Goal: Task Accomplishment & Management: Manage account settings

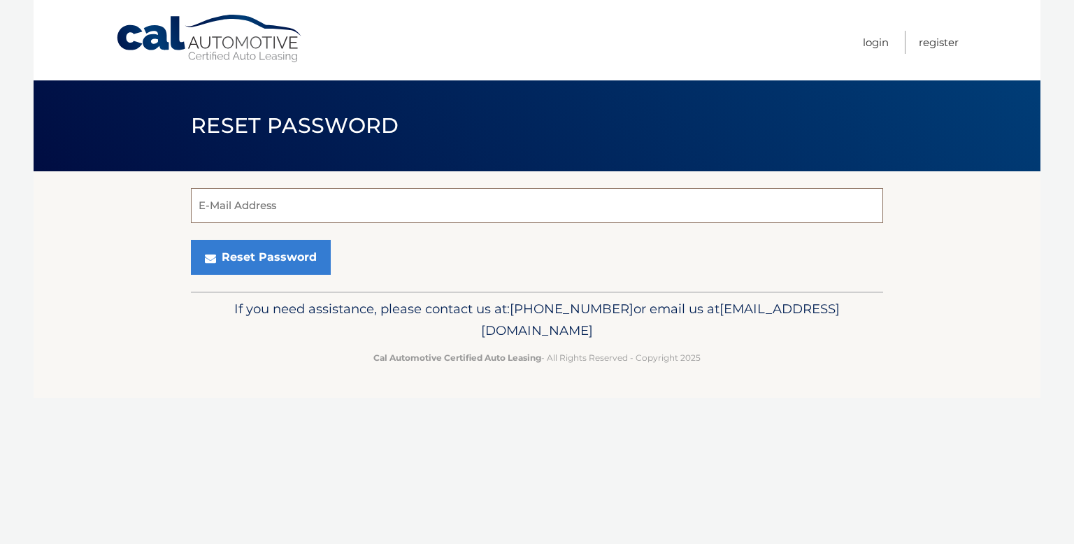
click at [449, 209] on input "E-Mail Address" at bounding box center [537, 205] width 692 height 35
type input "Ralo3301@gmail.com"
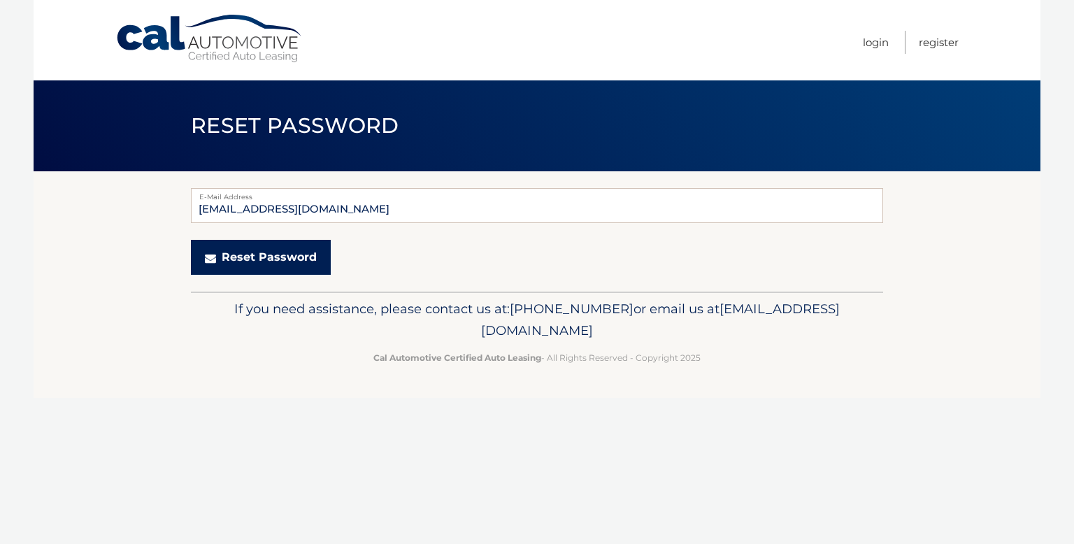
click at [290, 255] on button "Reset Password" at bounding box center [261, 257] width 140 height 35
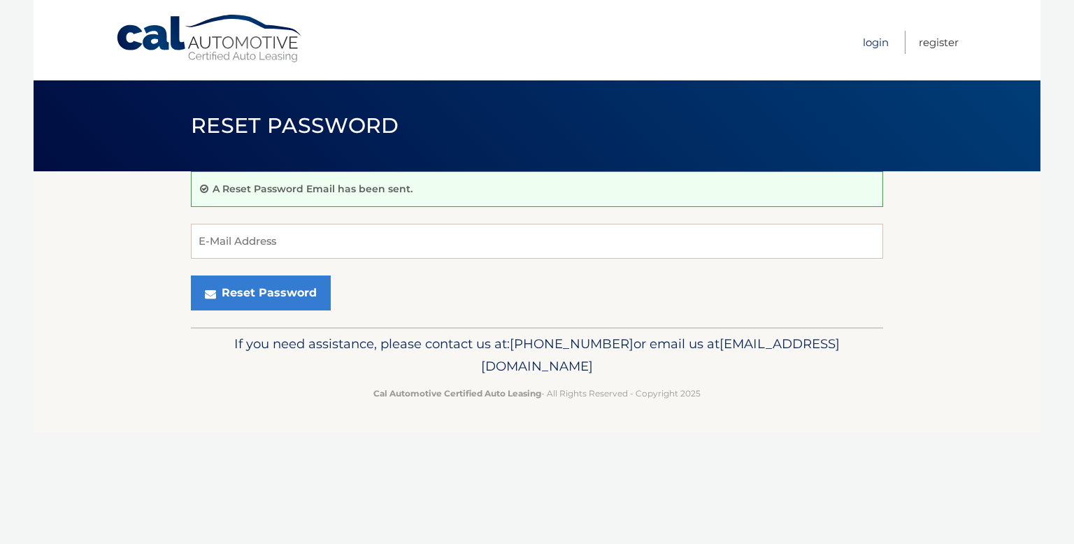
click at [877, 43] on link "Login" at bounding box center [876, 42] width 26 height 23
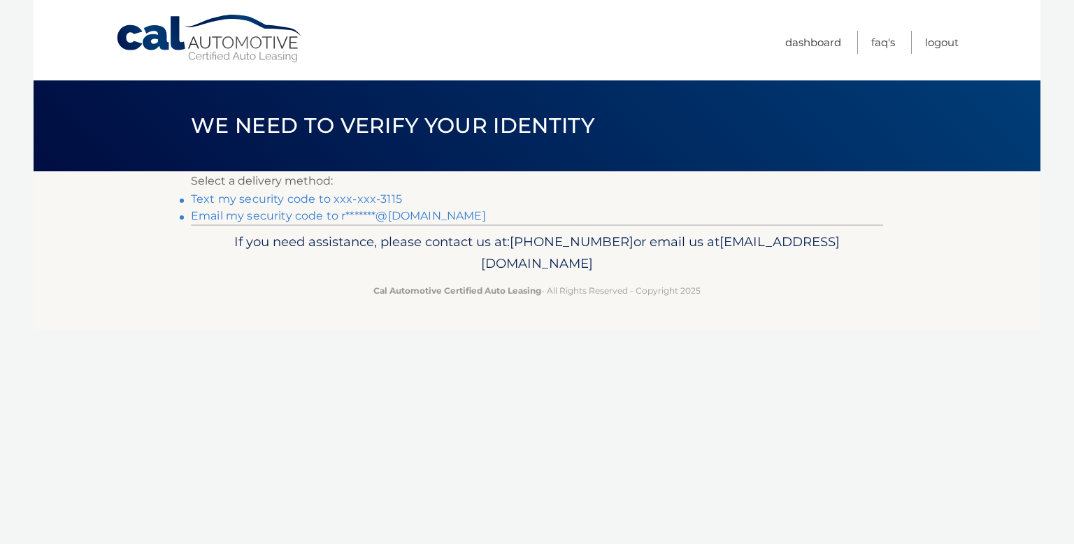
click at [275, 199] on link "Text my security code to xxx-xxx-3115" at bounding box center [296, 198] width 211 height 13
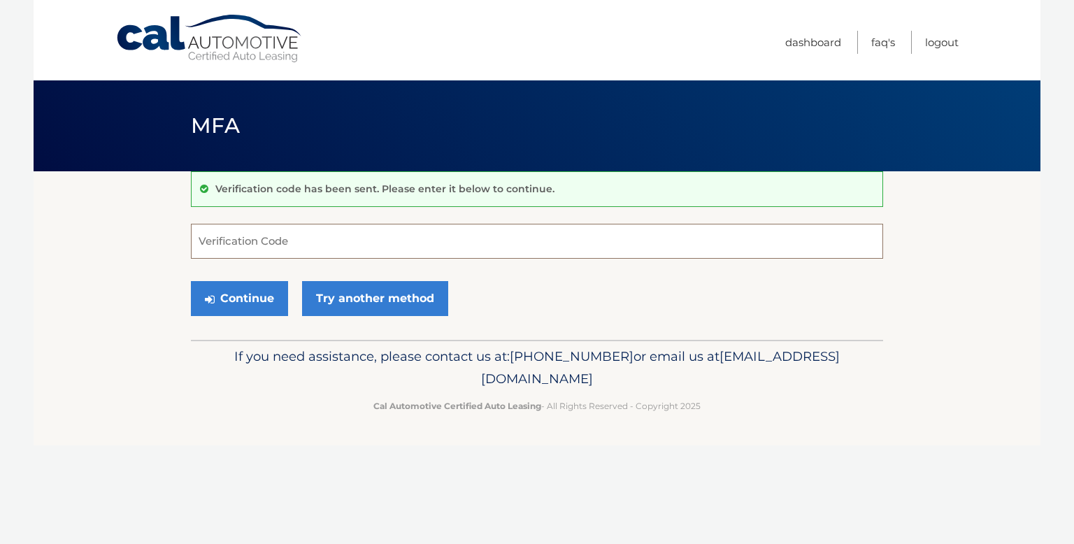
click at [238, 241] on input "Verification Code" at bounding box center [537, 241] width 692 height 35
type input "331608"
click at [248, 301] on button "Continue" at bounding box center [239, 298] width 97 height 35
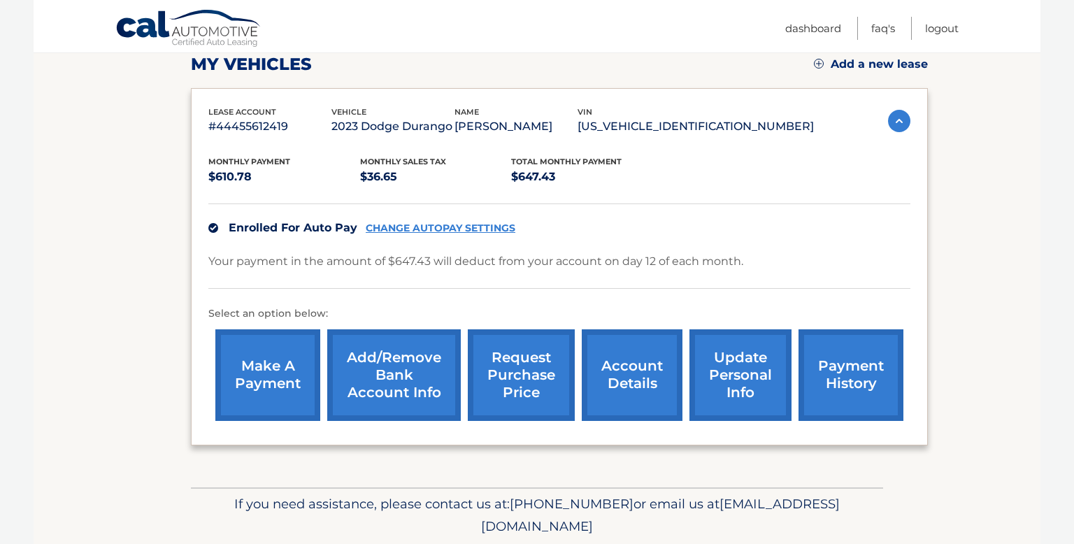
scroll to position [248, 0]
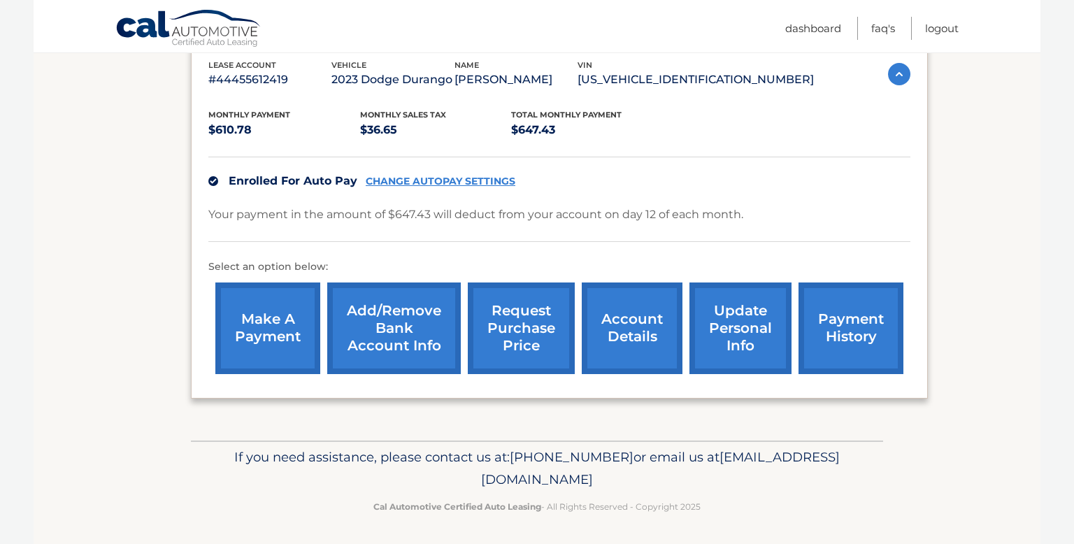
click at [508, 333] on link "request purchase price" at bounding box center [521, 328] width 107 height 92
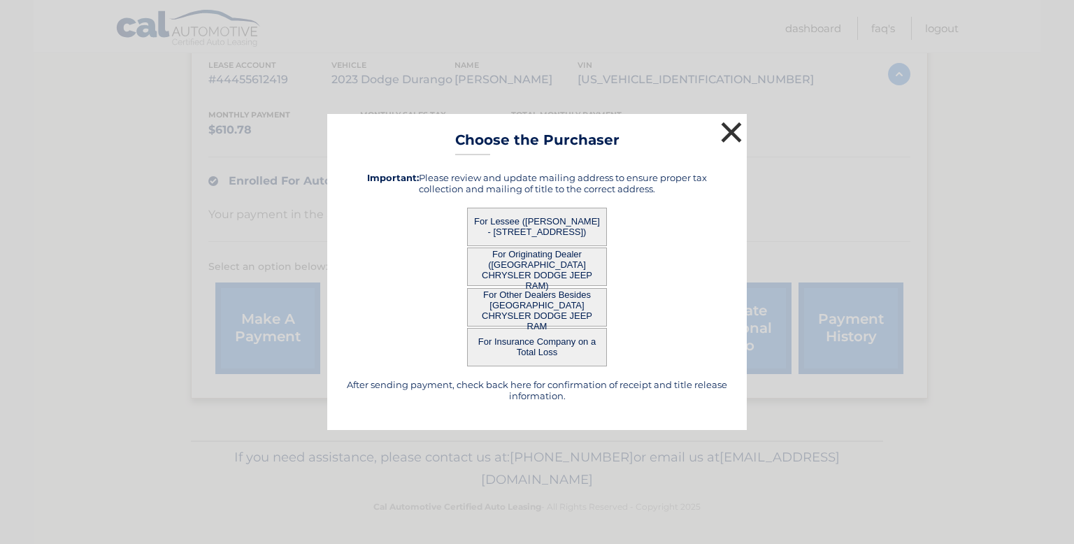
click at [731, 129] on button "×" at bounding box center [731, 132] width 28 height 28
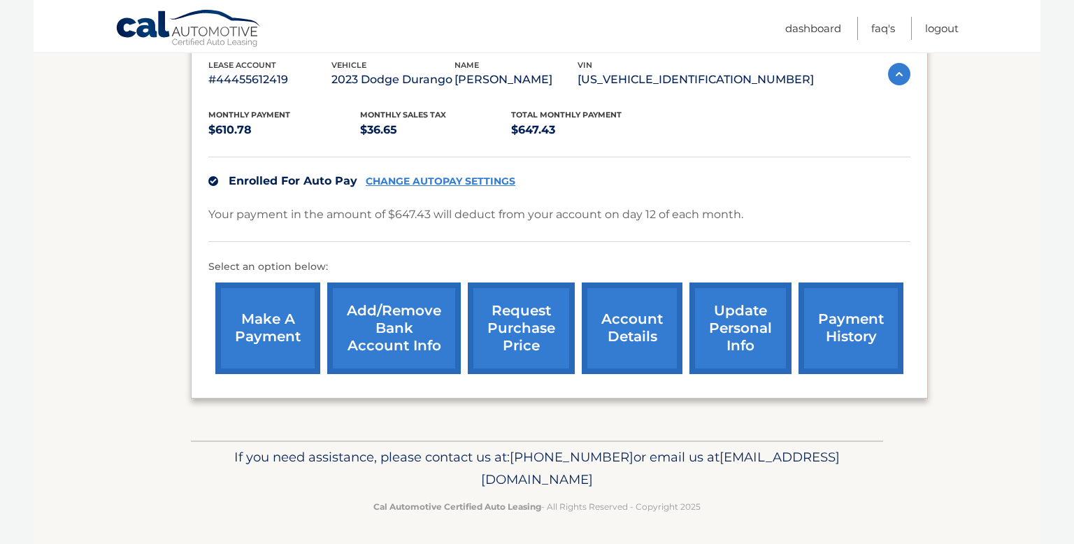
click at [749, 334] on link "update personal info" at bounding box center [740, 328] width 102 height 92
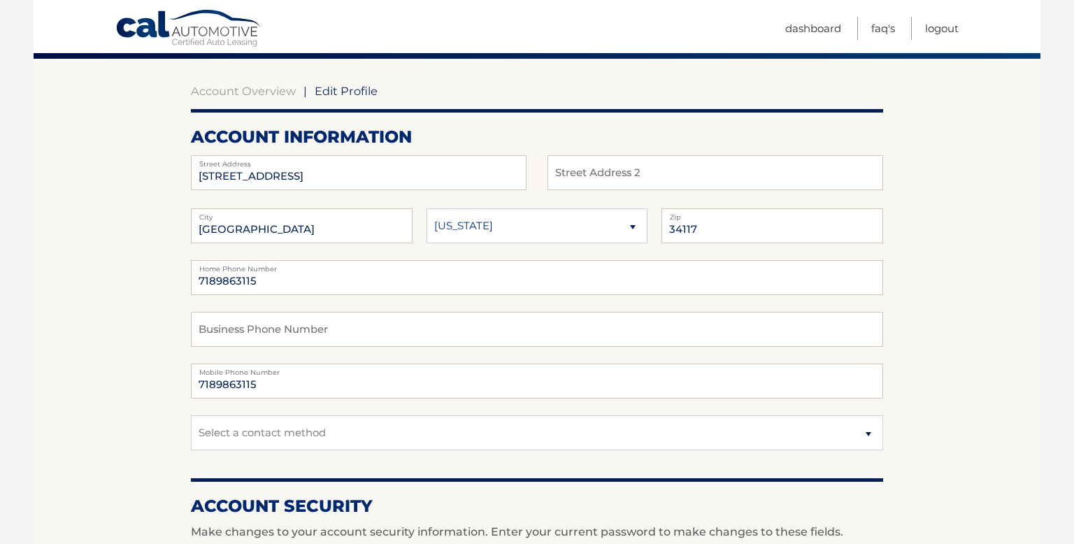
scroll to position [151, 0]
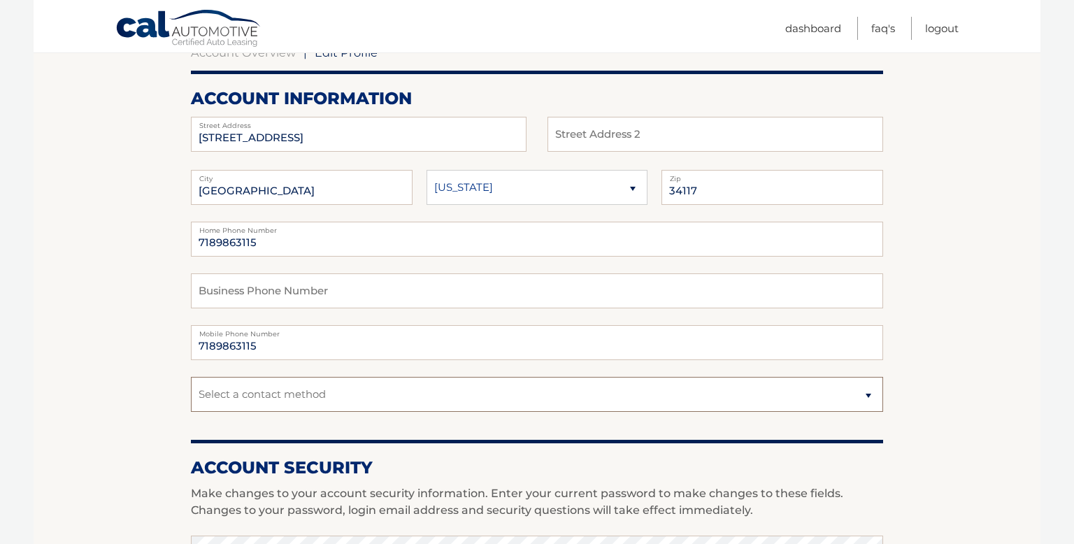
click at [863, 396] on select "Select a contact method Mobile Home" at bounding box center [537, 394] width 692 height 35
select select "1"
click at [191, 377] on select "Select a contact method Mobile Home" at bounding box center [537, 394] width 692 height 35
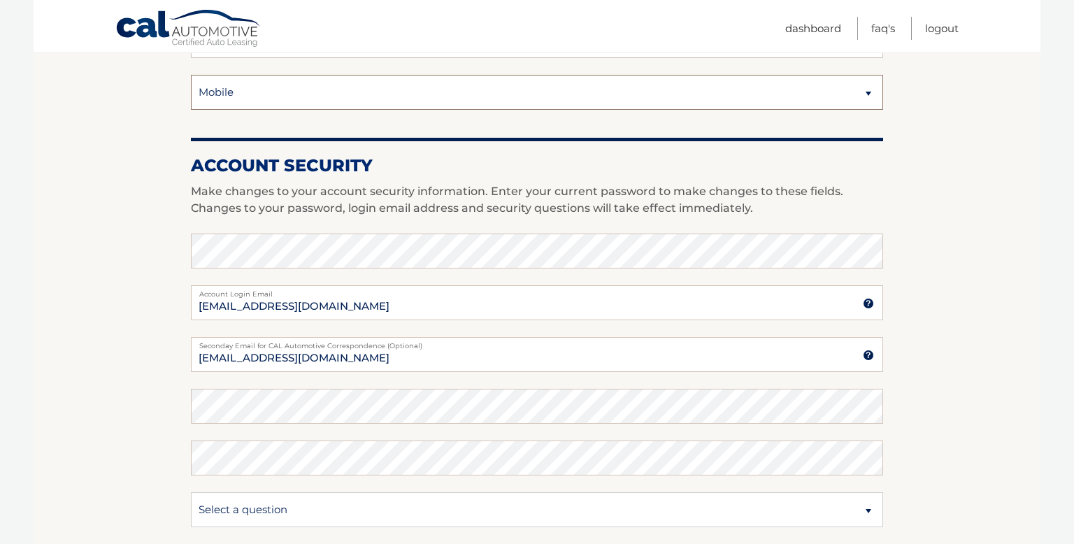
scroll to position [503, 0]
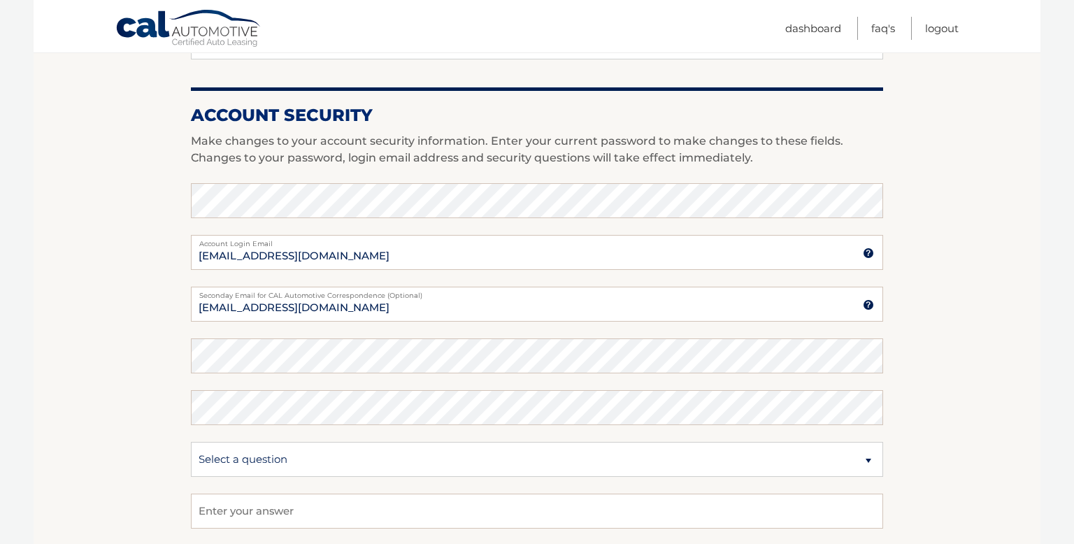
click at [947, 368] on section "Account Overview | Edit Profile account information 2681 26TH AVE SE Street Add…" at bounding box center [537, 177] width 1007 height 1018
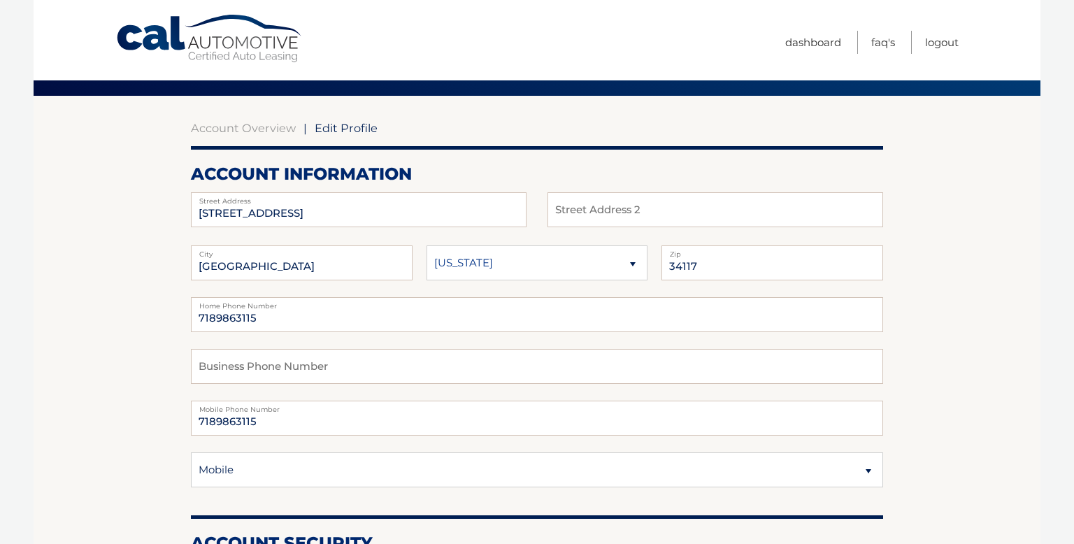
scroll to position [0, 0]
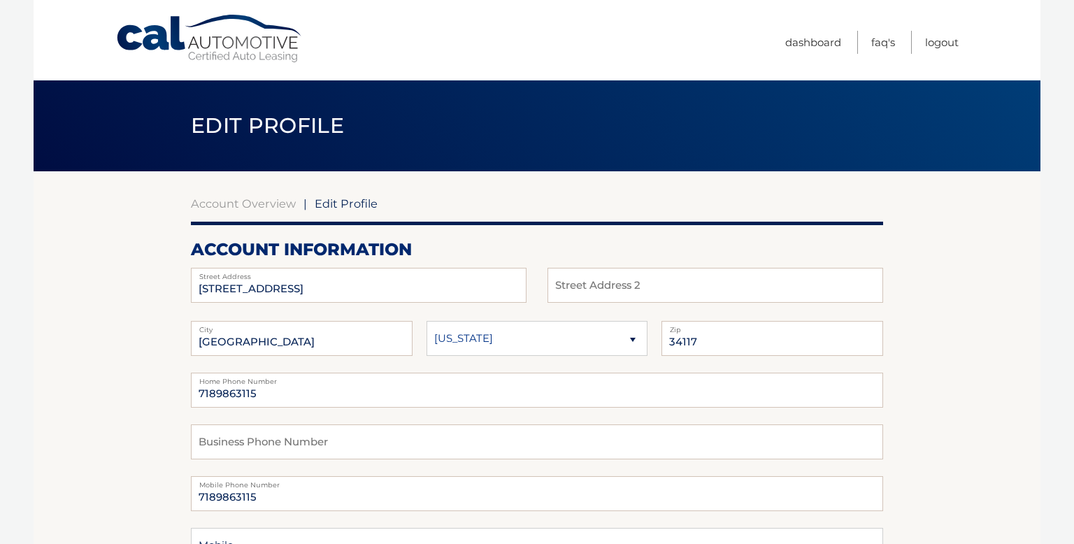
click at [741, 122] on header "Edit Profile" at bounding box center [537, 125] width 692 height 91
click at [804, 43] on link "Dashboard" at bounding box center [813, 42] width 56 height 23
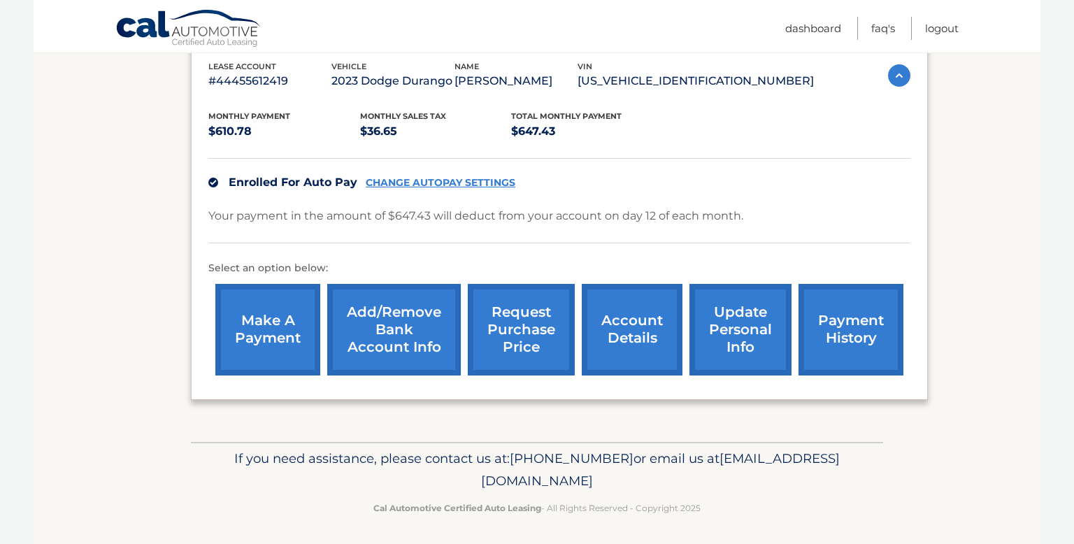
scroll to position [248, 0]
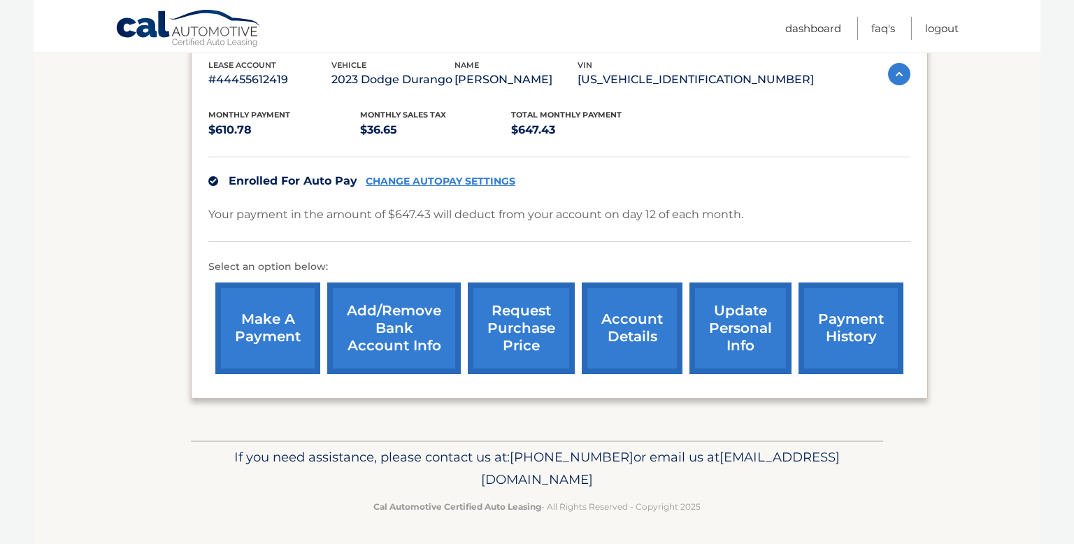
click at [613, 314] on link "account details" at bounding box center [632, 328] width 101 height 92
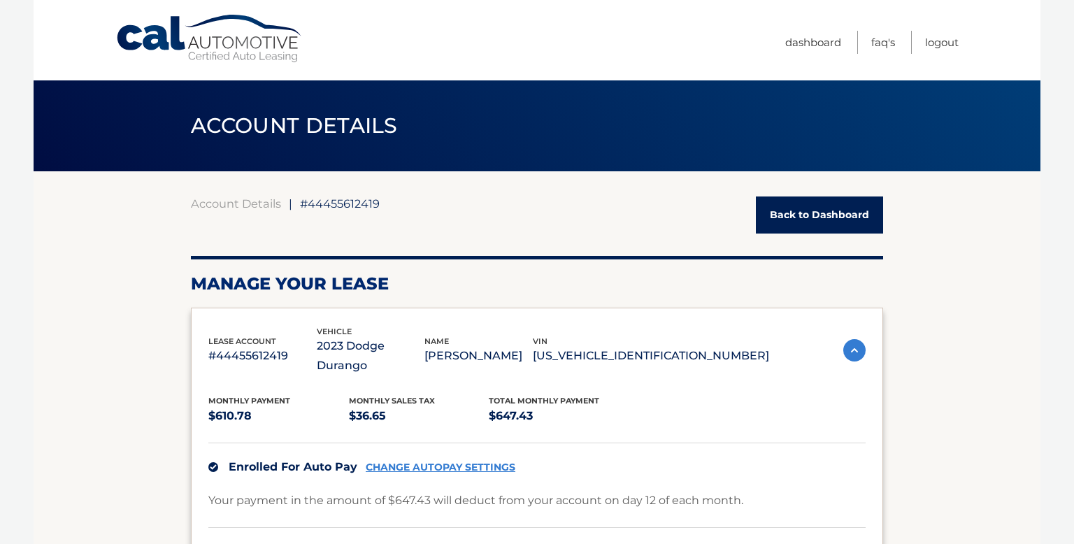
click at [828, 210] on link "Back to Dashboard" at bounding box center [819, 214] width 127 height 37
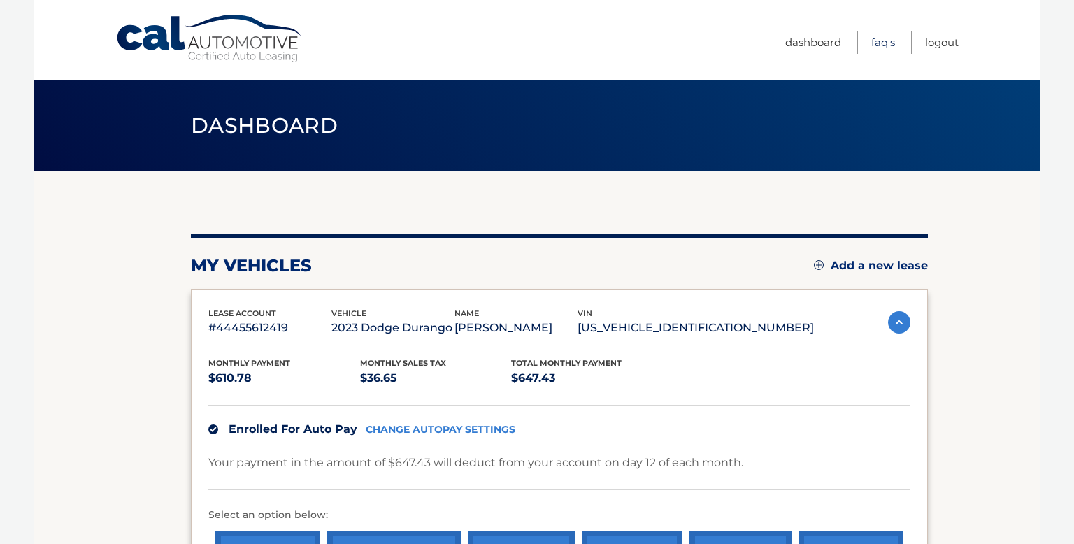
click at [879, 43] on link "FAQ's" at bounding box center [883, 42] width 24 height 23
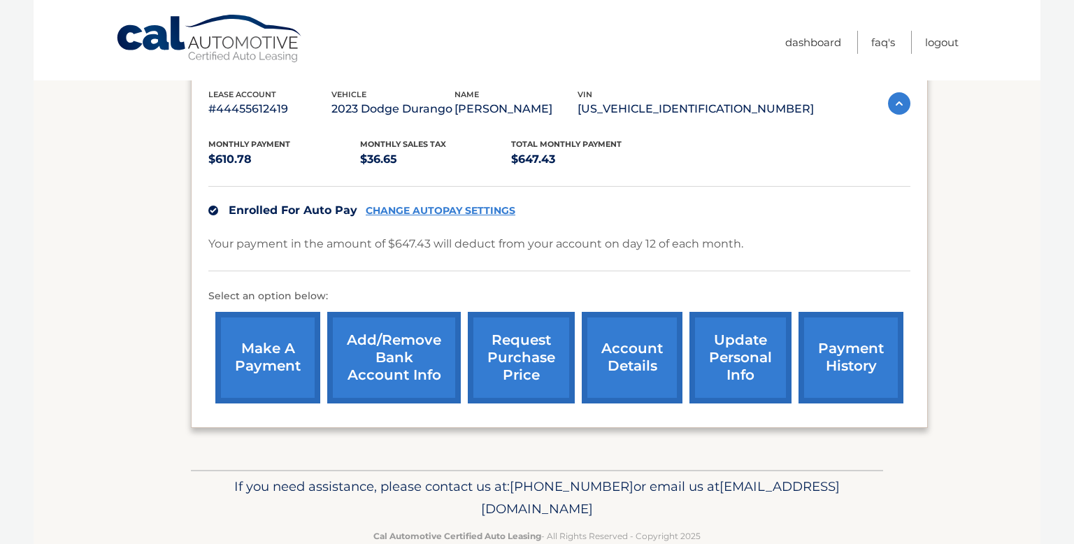
scroll to position [248, 0]
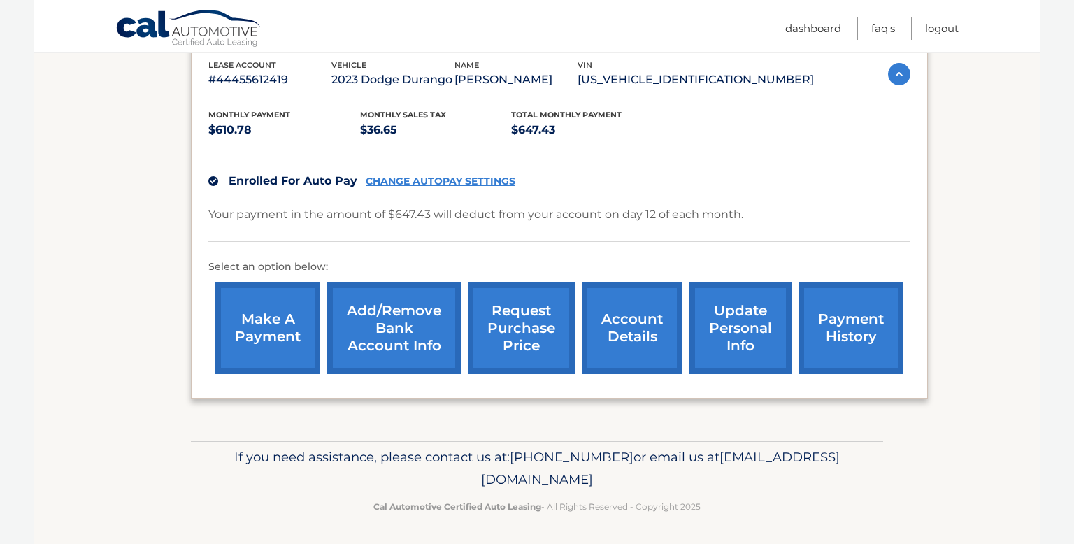
click at [522, 315] on link "request purchase price" at bounding box center [521, 328] width 107 height 92
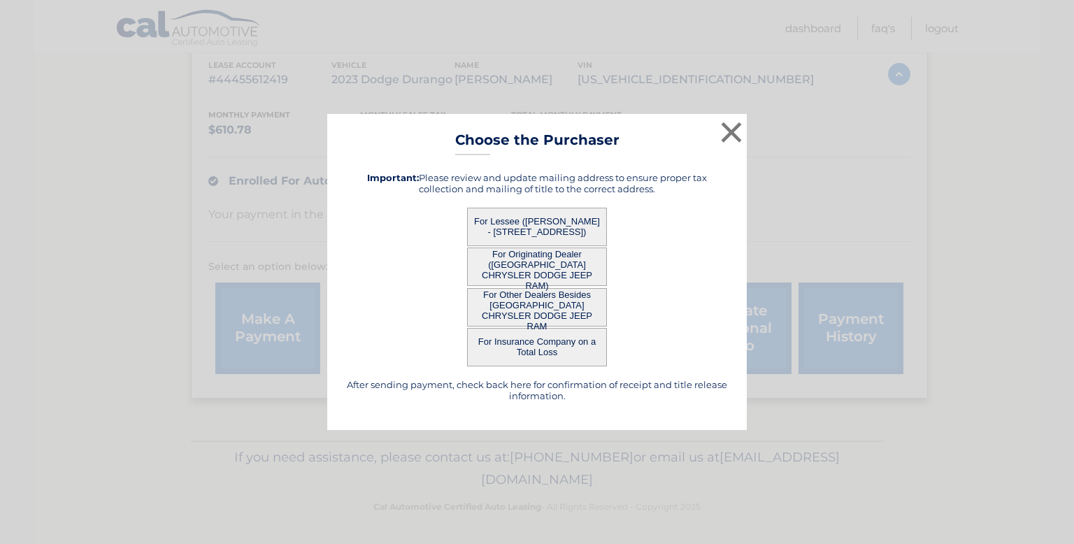
click at [566, 261] on button "For Originating Dealer ([GEOGRAPHIC_DATA] CHRYSLER DODGE JEEP RAM)" at bounding box center [537, 266] width 140 height 38
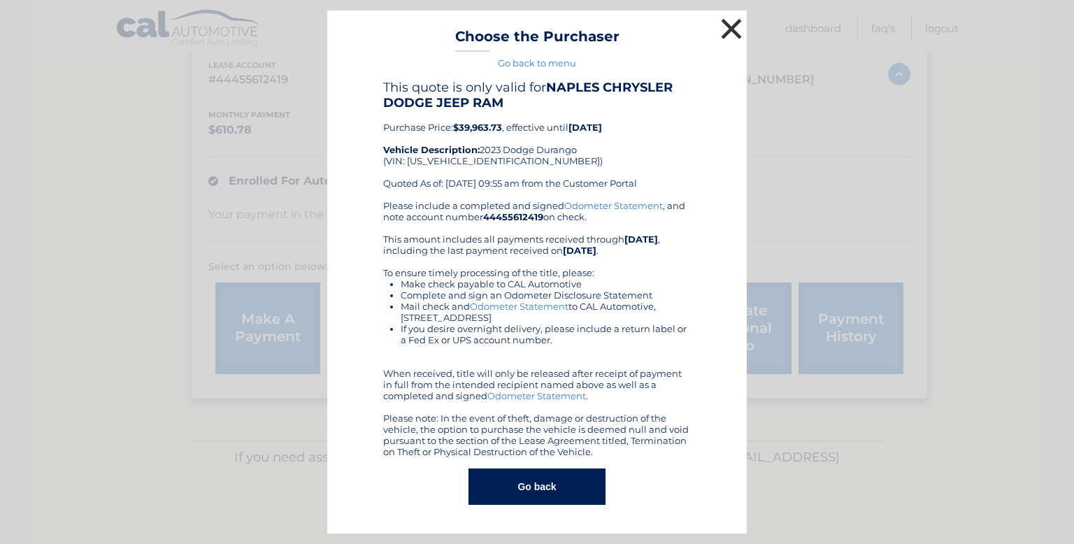
click at [721, 29] on button "×" at bounding box center [731, 29] width 28 height 28
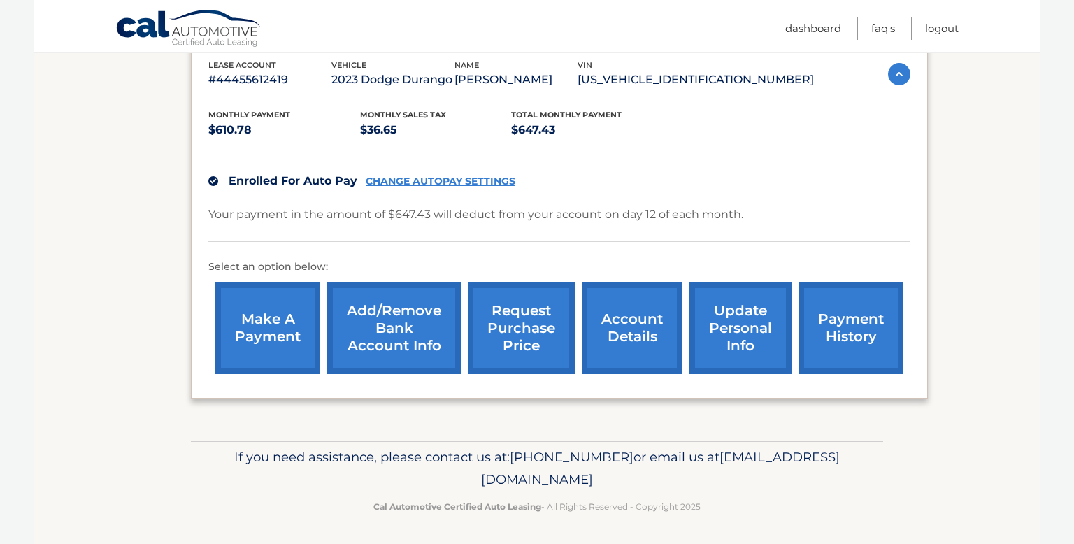
click at [522, 337] on link "request purchase price" at bounding box center [521, 328] width 107 height 92
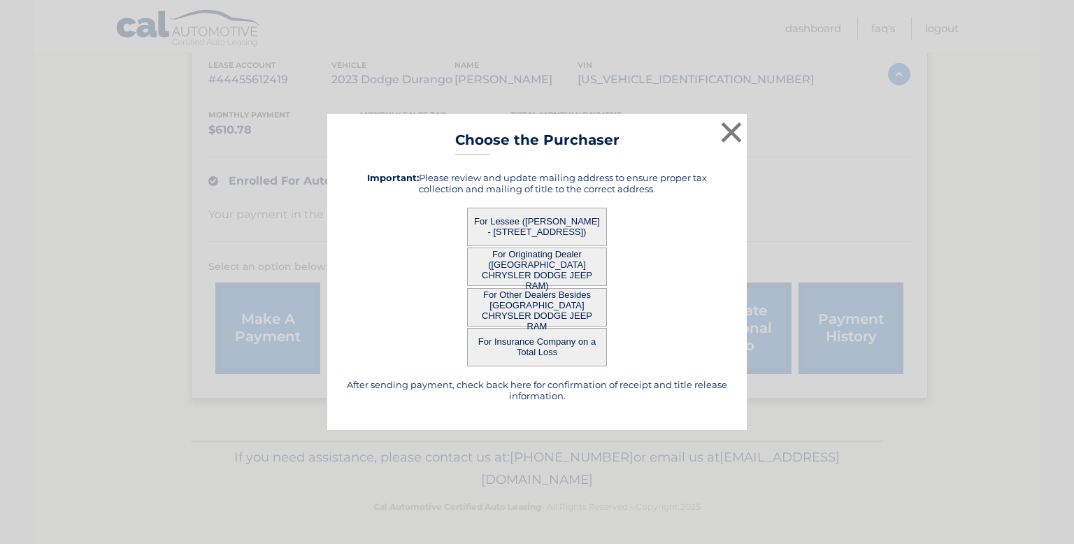
click at [577, 215] on button "For Lessee ([PERSON_NAME] - [STREET_ADDRESS])" at bounding box center [537, 227] width 140 height 38
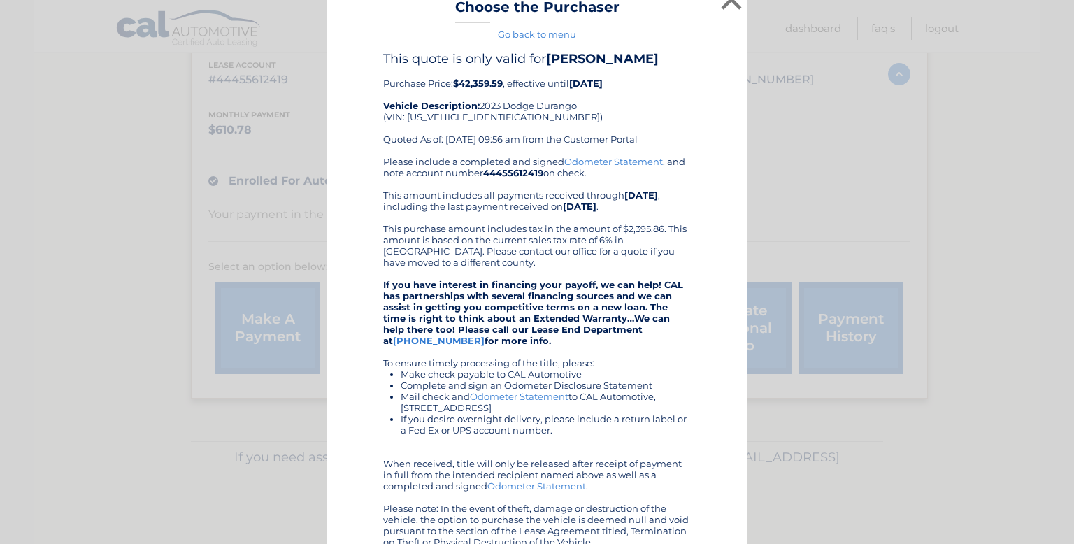
scroll to position [0, 0]
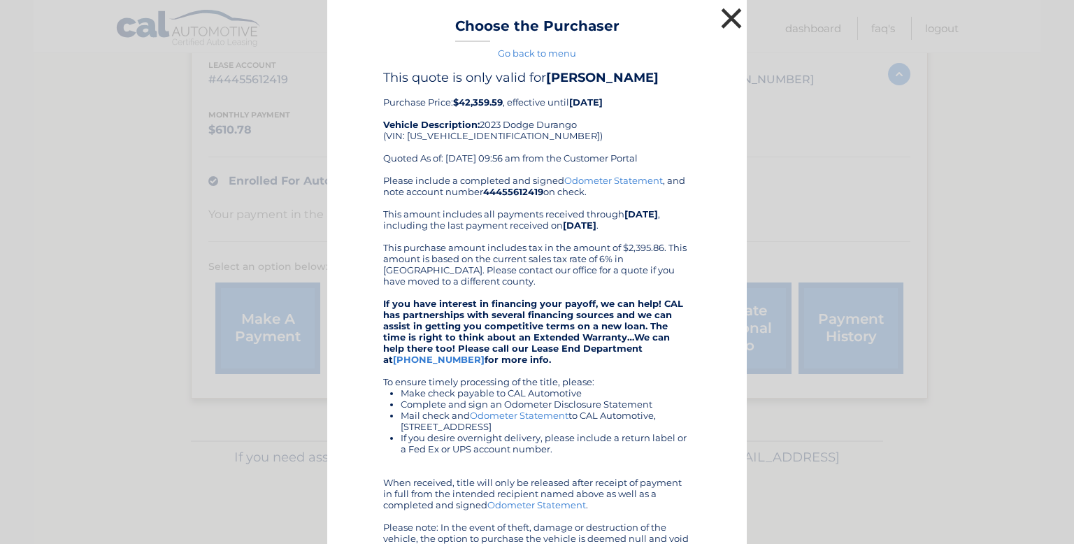
click at [731, 18] on button "×" at bounding box center [731, 18] width 28 height 28
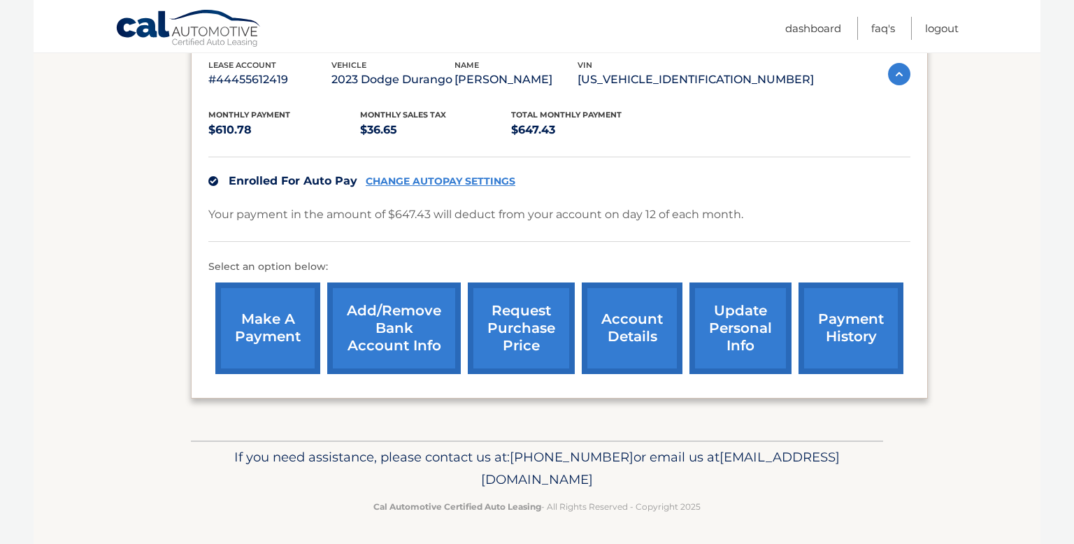
click at [513, 341] on link "request purchase price" at bounding box center [521, 328] width 107 height 92
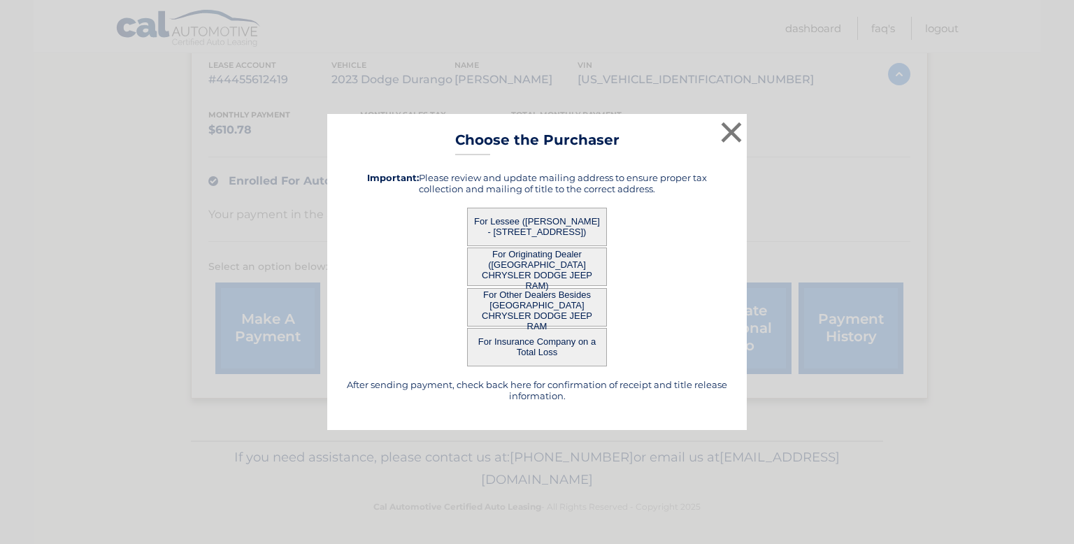
click at [562, 308] on button "For Other Dealers Besides [GEOGRAPHIC_DATA] CHRYSLER DODGE JEEP RAM" at bounding box center [537, 307] width 140 height 38
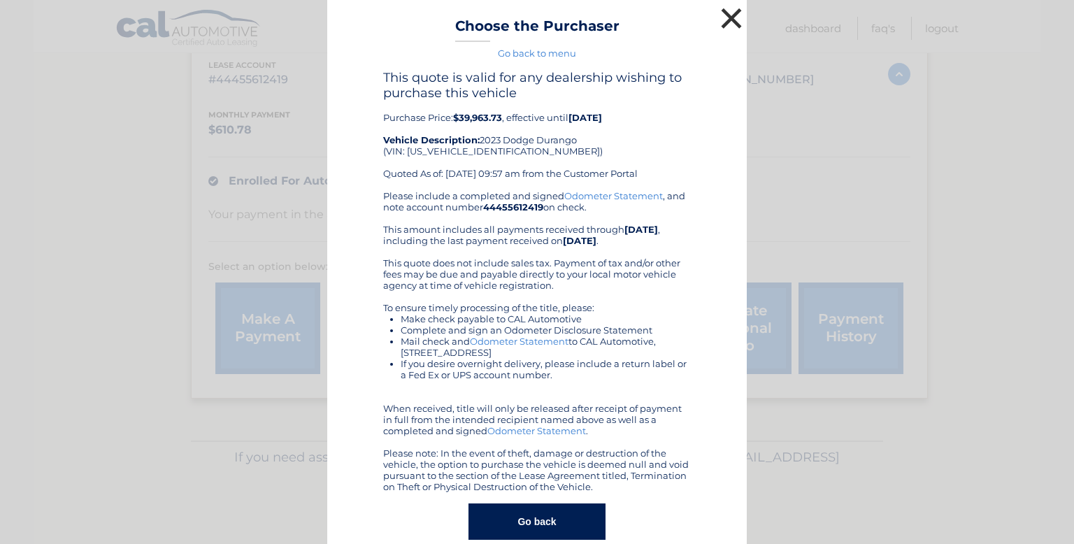
click at [724, 17] on button "×" at bounding box center [731, 18] width 28 height 28
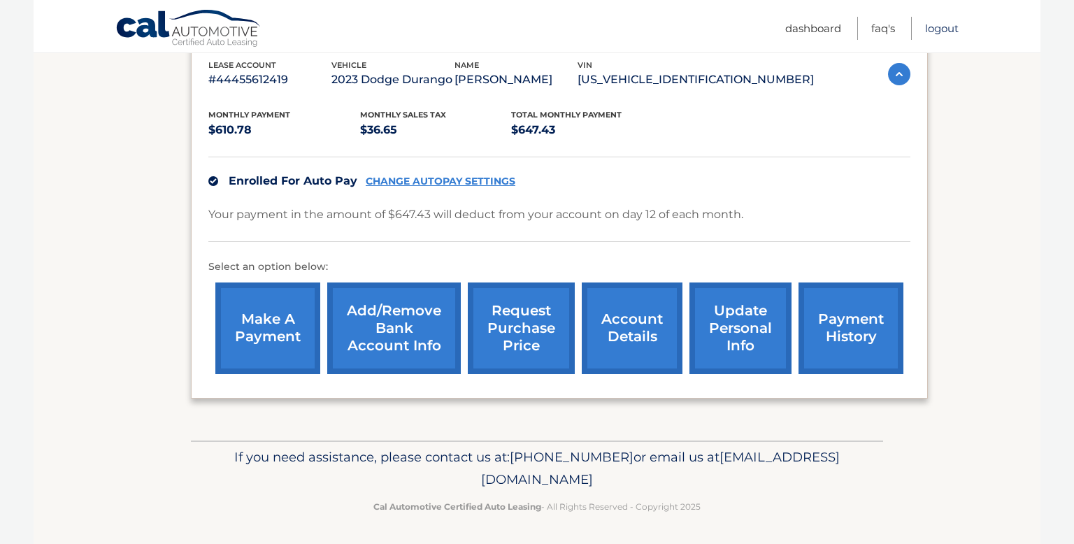
click at [947, 27] on link "Logout" at bounding box center [942, 28] width 34 height 23
